Goal: Task Accomplishment & Management: Use online tool/utility

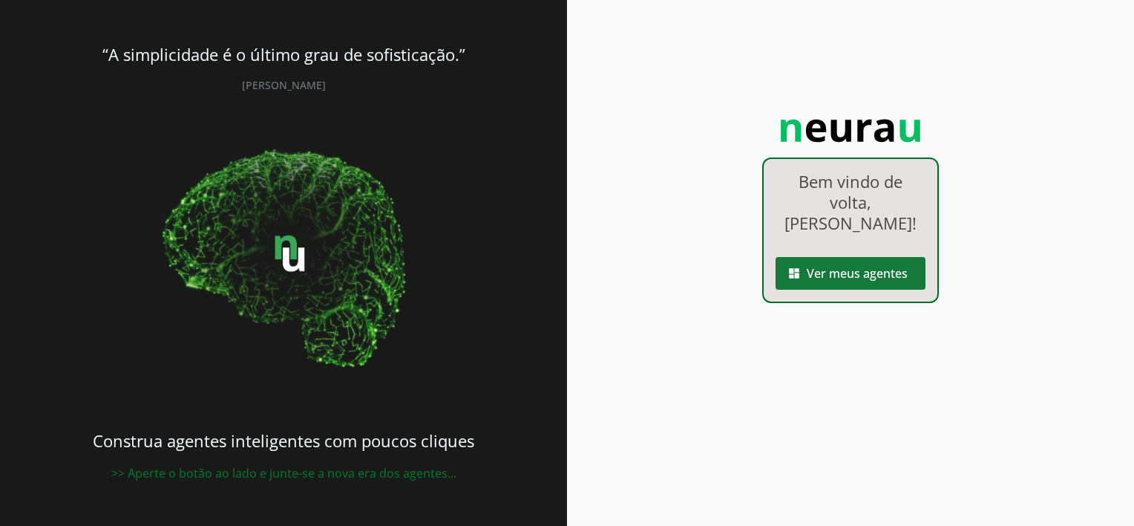
drag, startPoint x: 891, startPoint y: 243, endPoint x: 881, endPoint y: 291, distance: 48.5
click at [891, 255] on span at bounding box center [851, 273] width 150 height 36
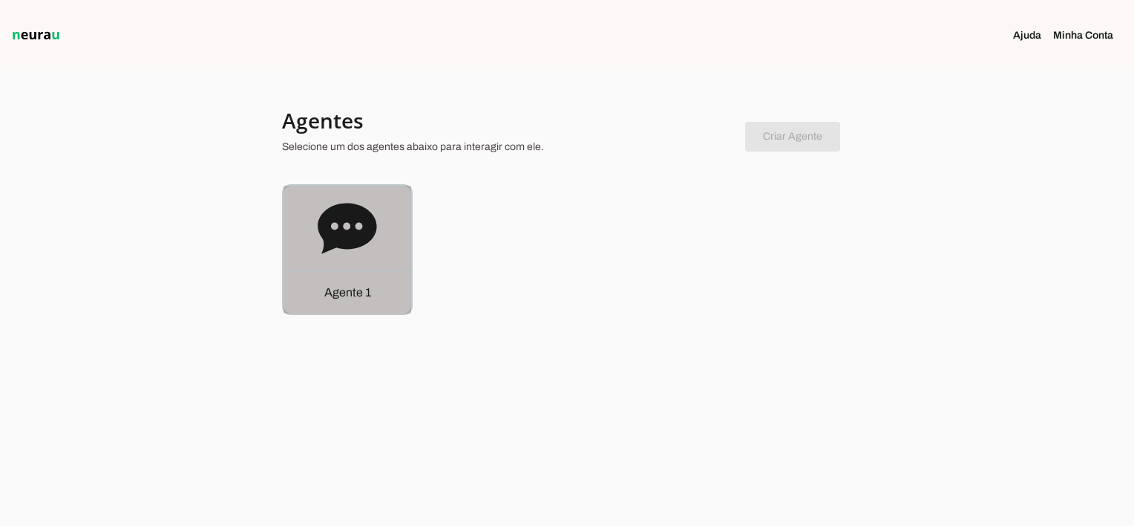
click at [371, 295] on div "Agente 1" at bounding box center [348, 292] width 128 height 42
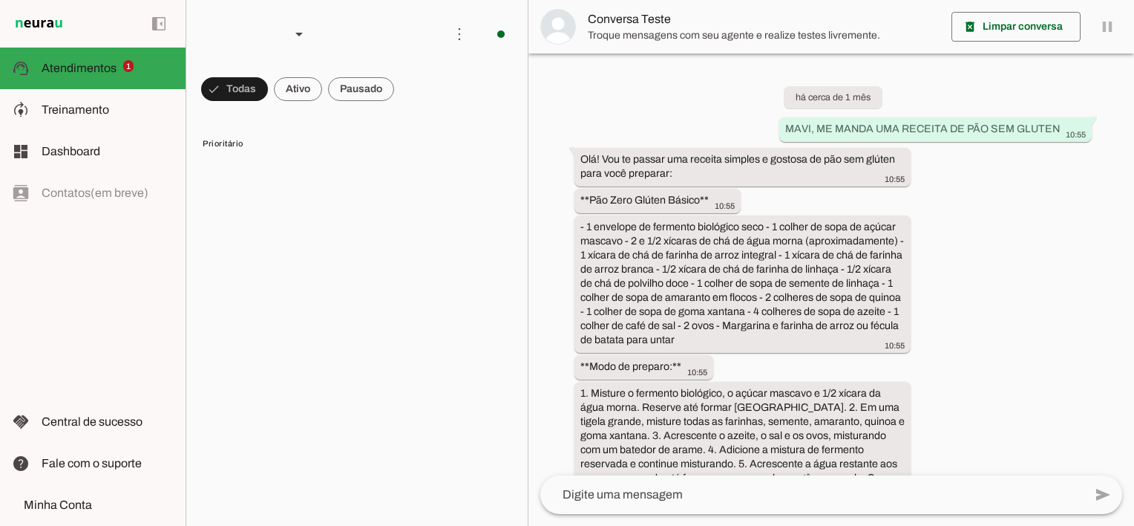
scroll to position [4017, 0]
